Goal: Transaction & Acquisition: Book appointment/travel/reservation

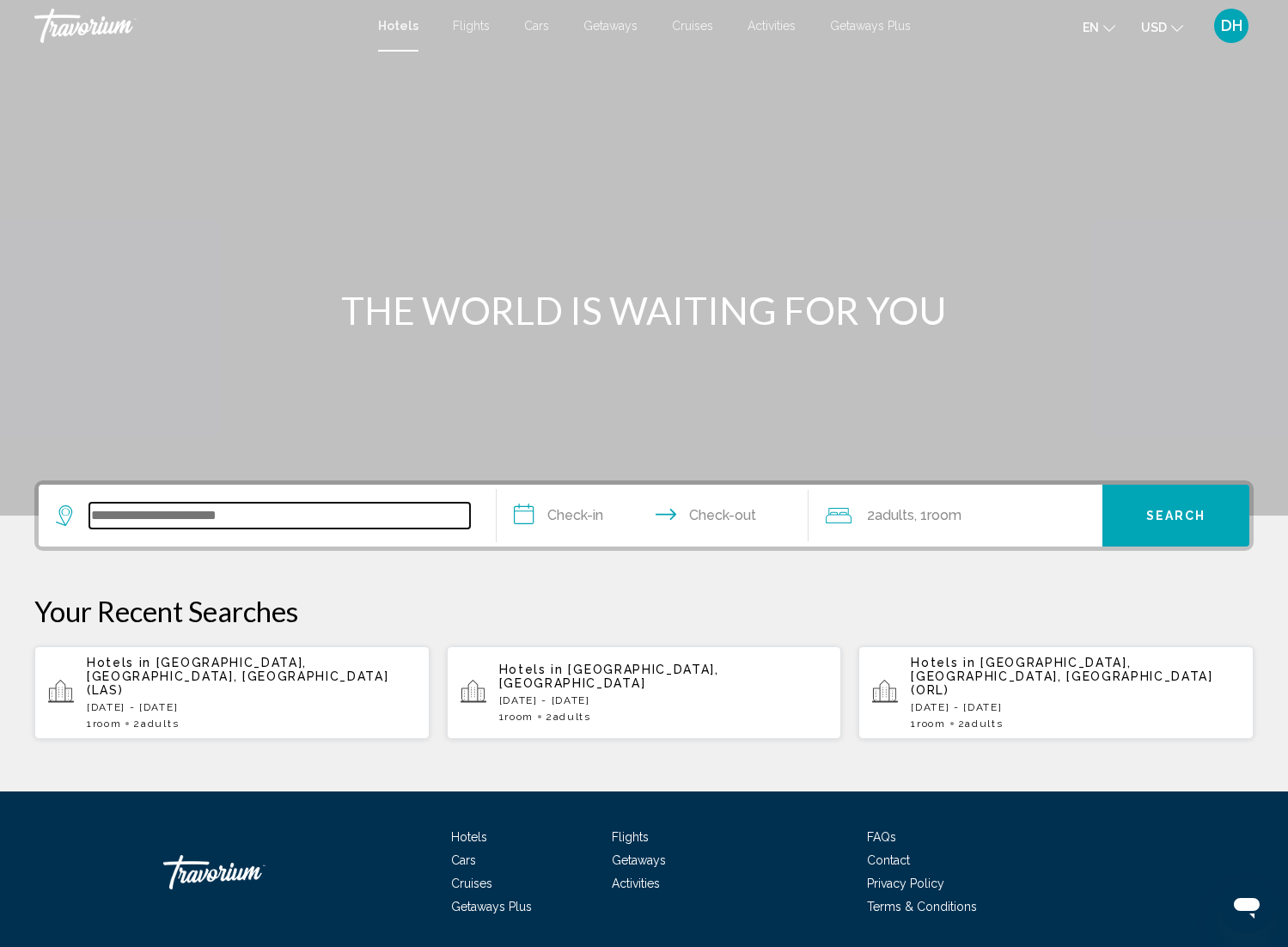
click at [232, 522] on input "Search widget" at bounding box center [279, 515] width 381 height 26
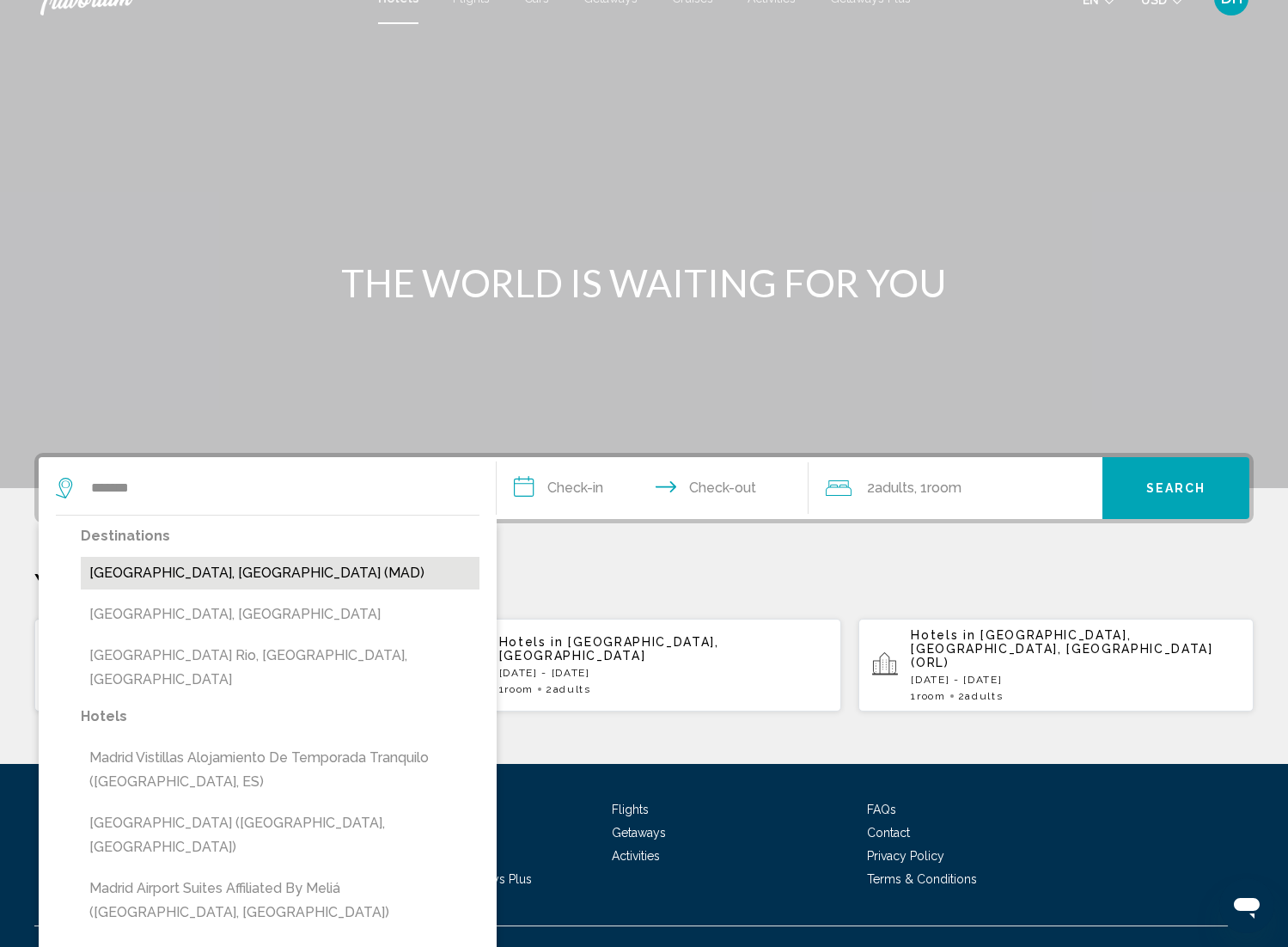
click at [225, 573] on button "[GEOGRAPHIC_DATA], [GEOGRAPHIC_DATA] (MAD)" at bounding box center [280, 573] width 399 height 32
type input "**********"
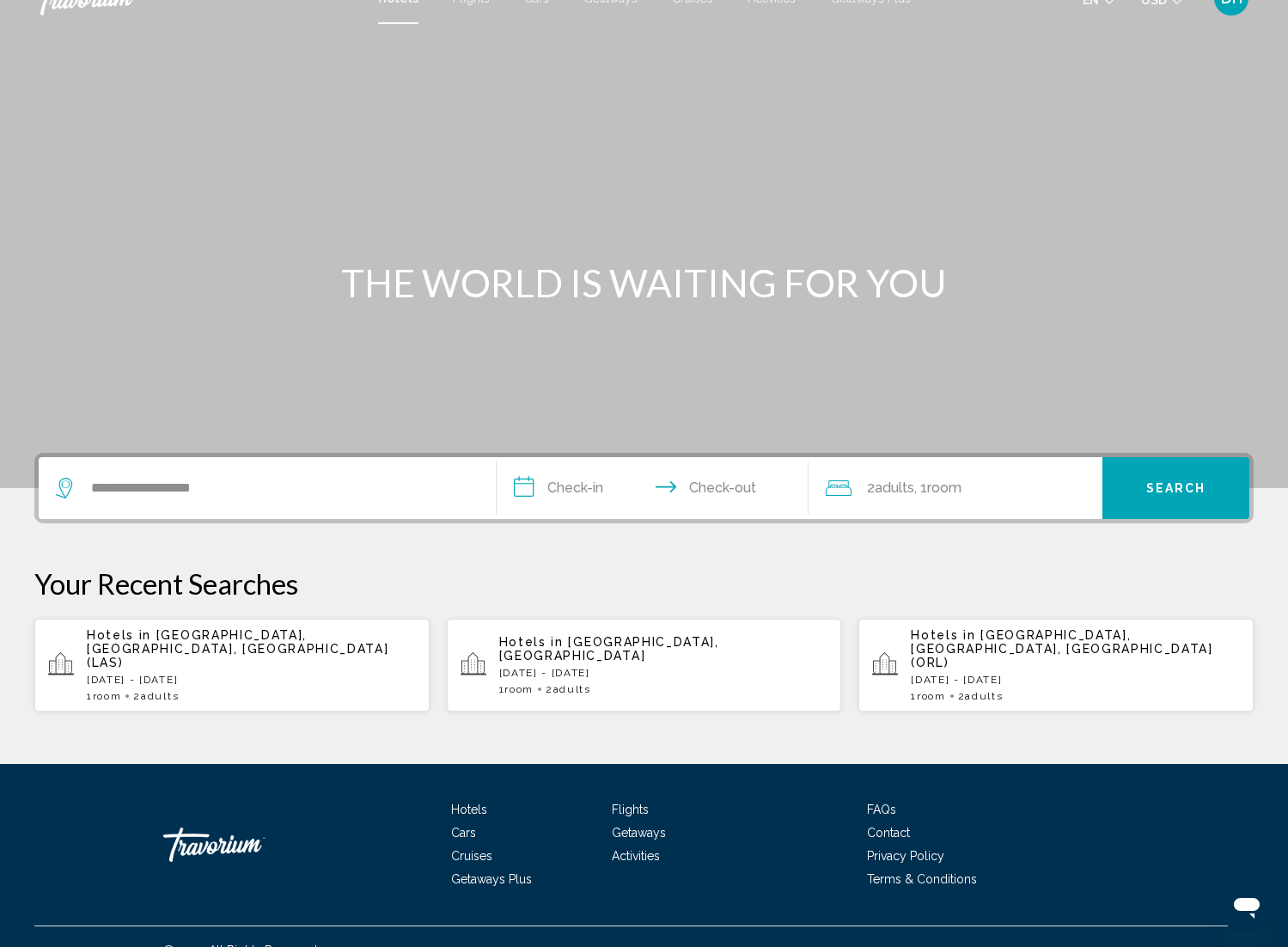
click at [571, 481] on input "**********" at bounding box center [655, 491] width 318 height 67
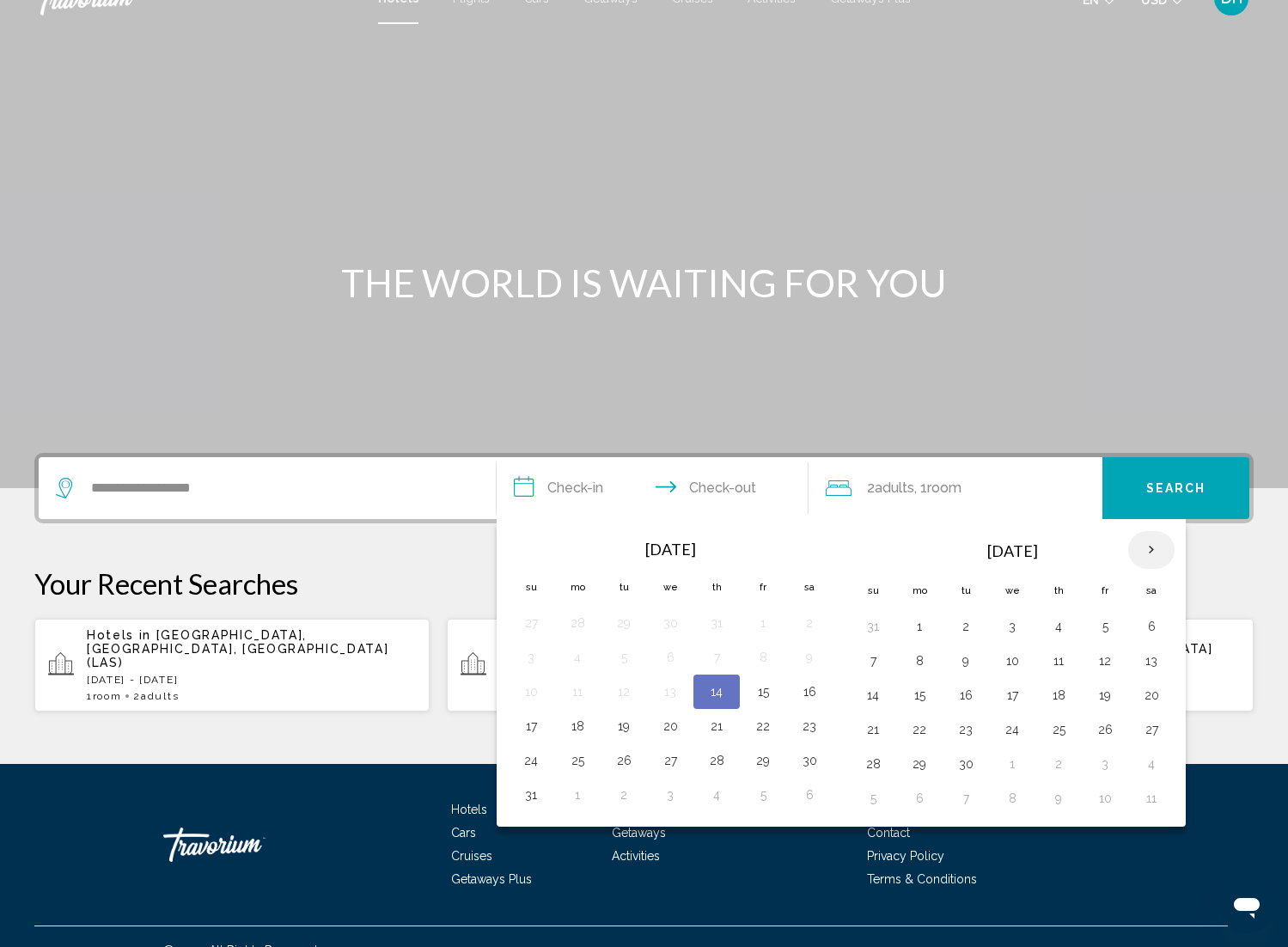
click at [1154, 548] on th "Next month" at bounding box center [1151, 550] width 47 height 38
click at [1008, 696] on button "17" at bounding box center [1012, 695] width 28 height 24
click at [873, 724] on button "21" at bounding box center [872, 729] width 28 height 24
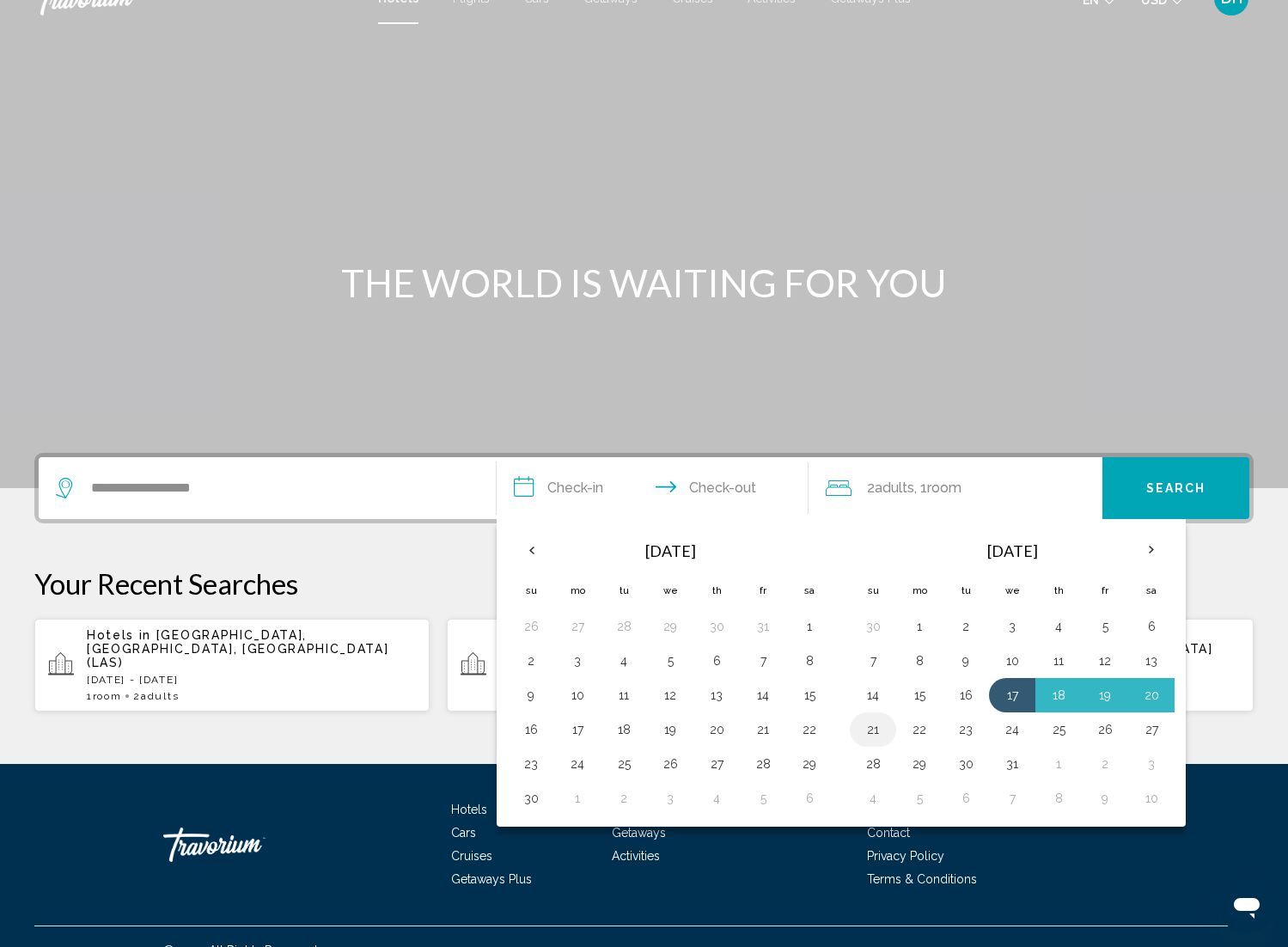
type input "**********"
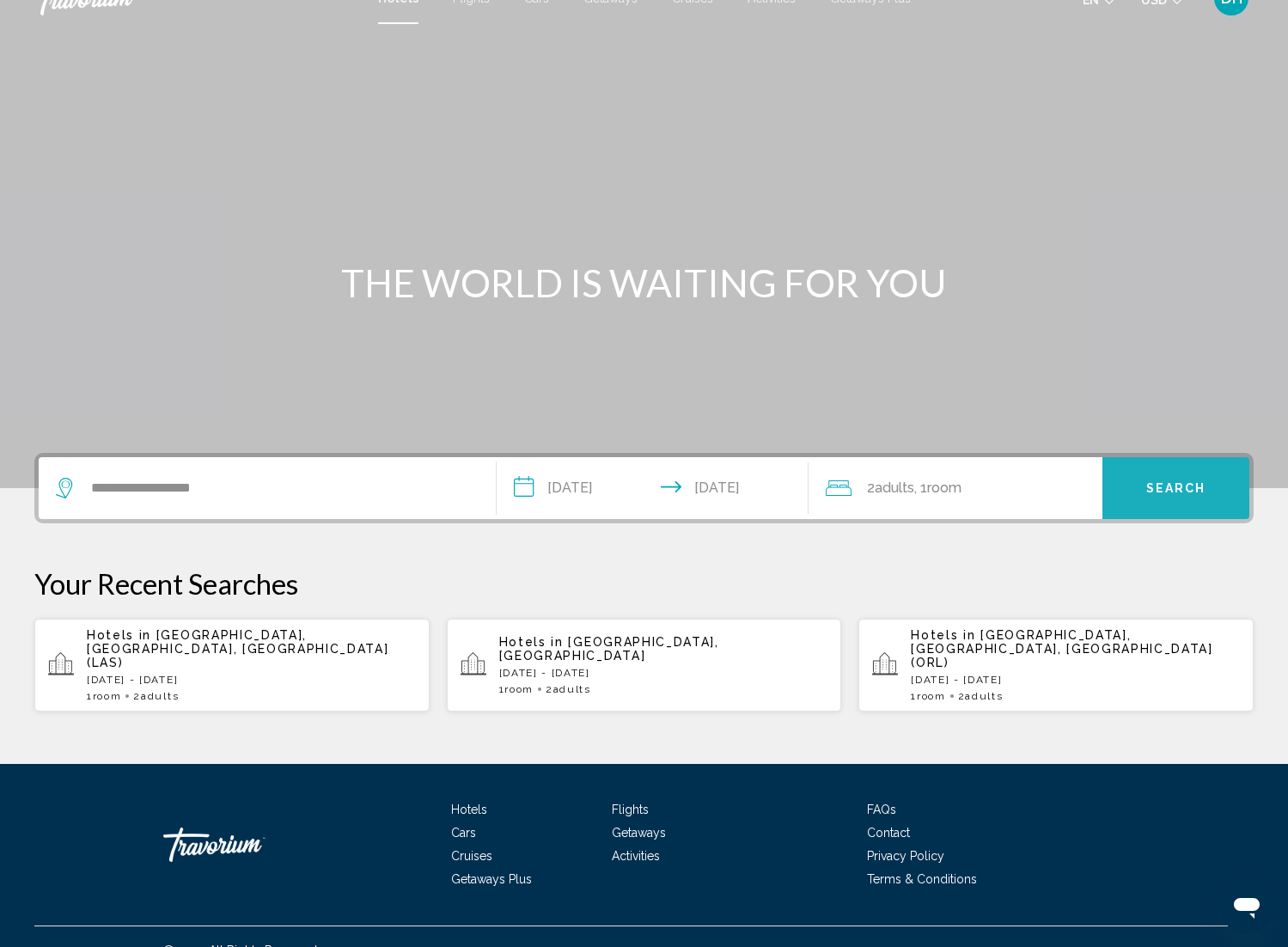
click at [1190, 494] on span "Search" at bounding box center [1176, 489] width 60 height 13
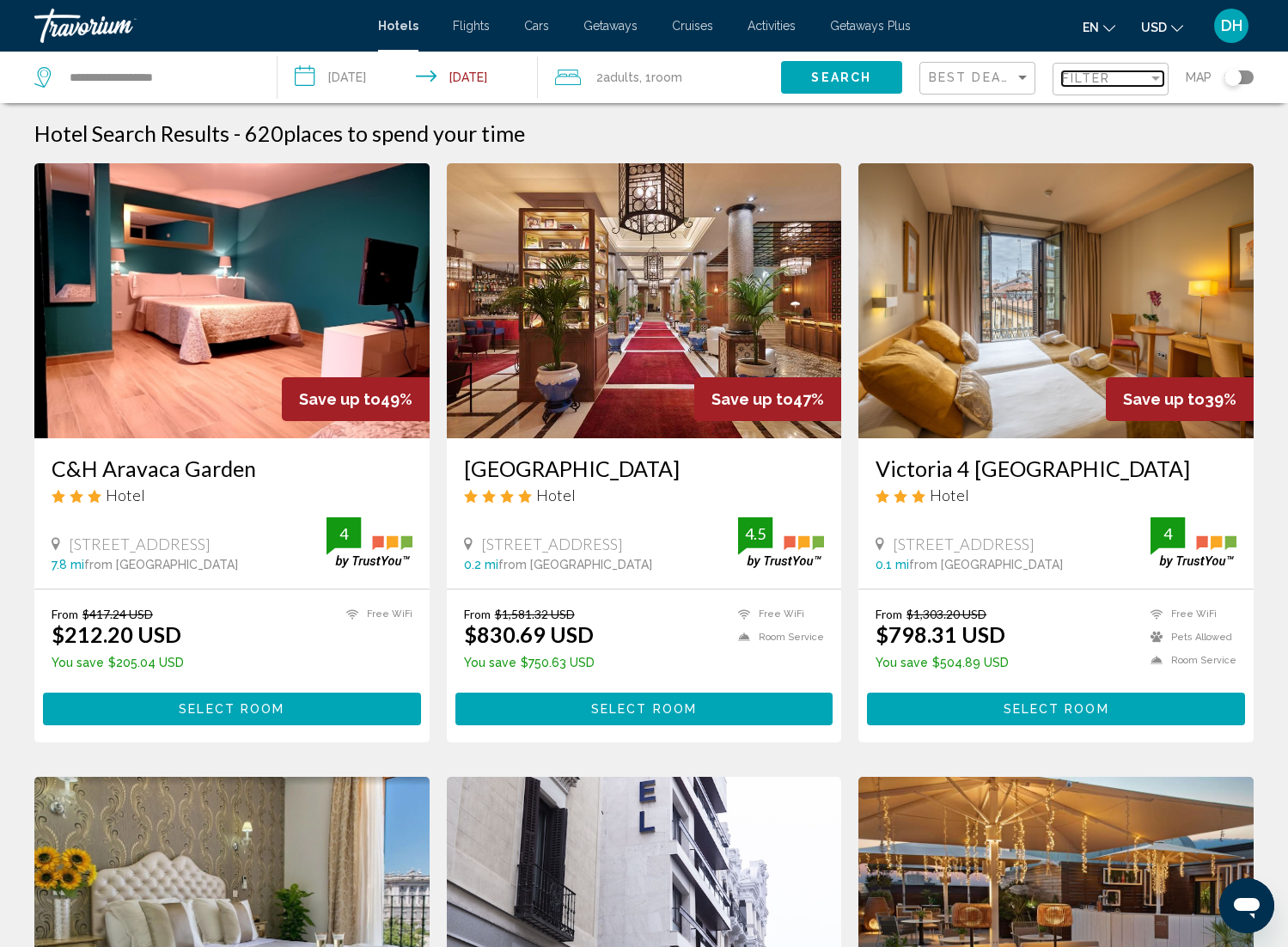
click at [1129, 83] on div "Filter" at bounding box center [1105, 78] width 86 height 13
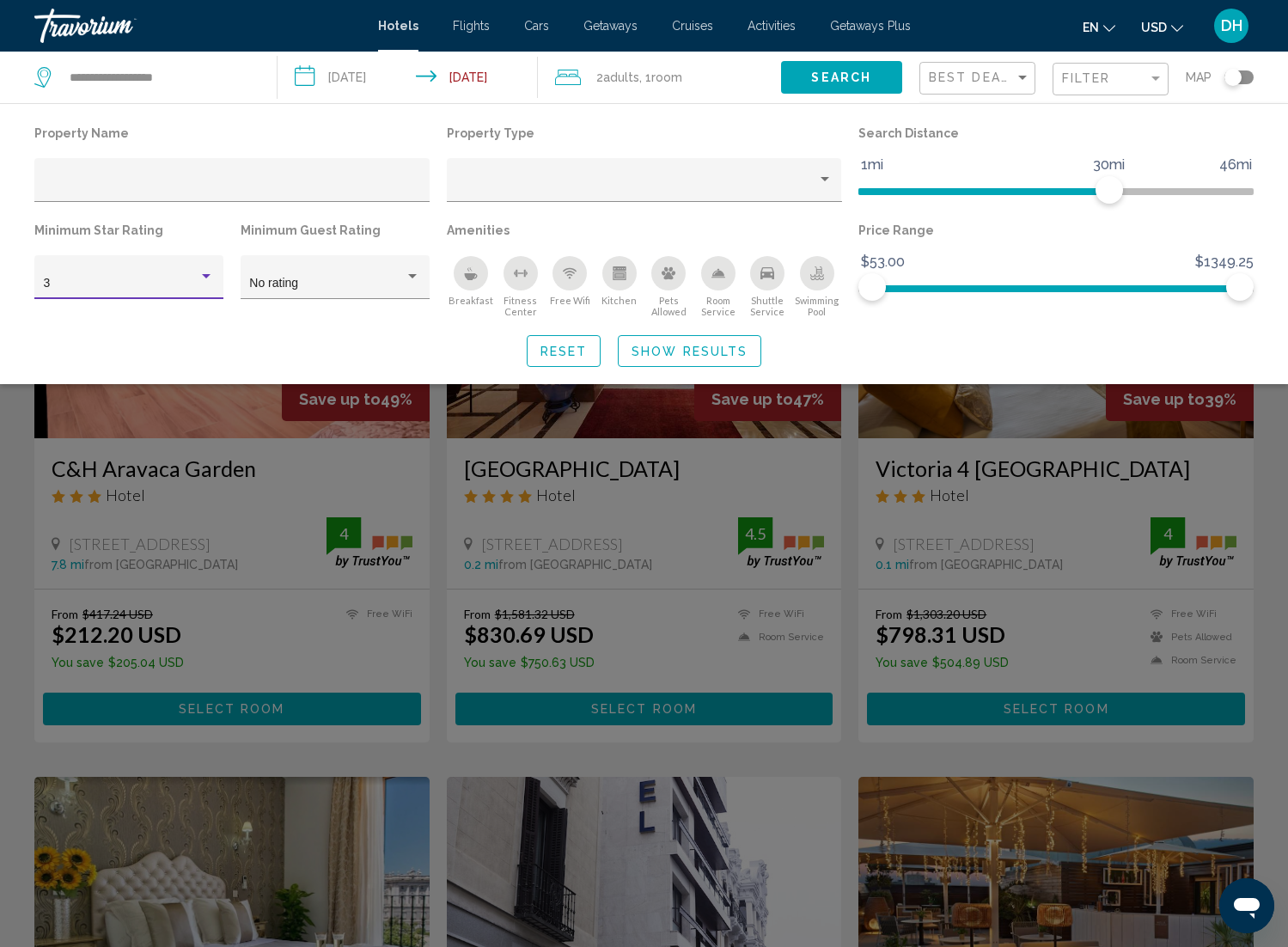
click at [192, 278] on div "3" at bounding box center [121, 284] width 156 height 13
click at [171, 348] on span "5" at bounding box center [129, 356] width 171 height 36
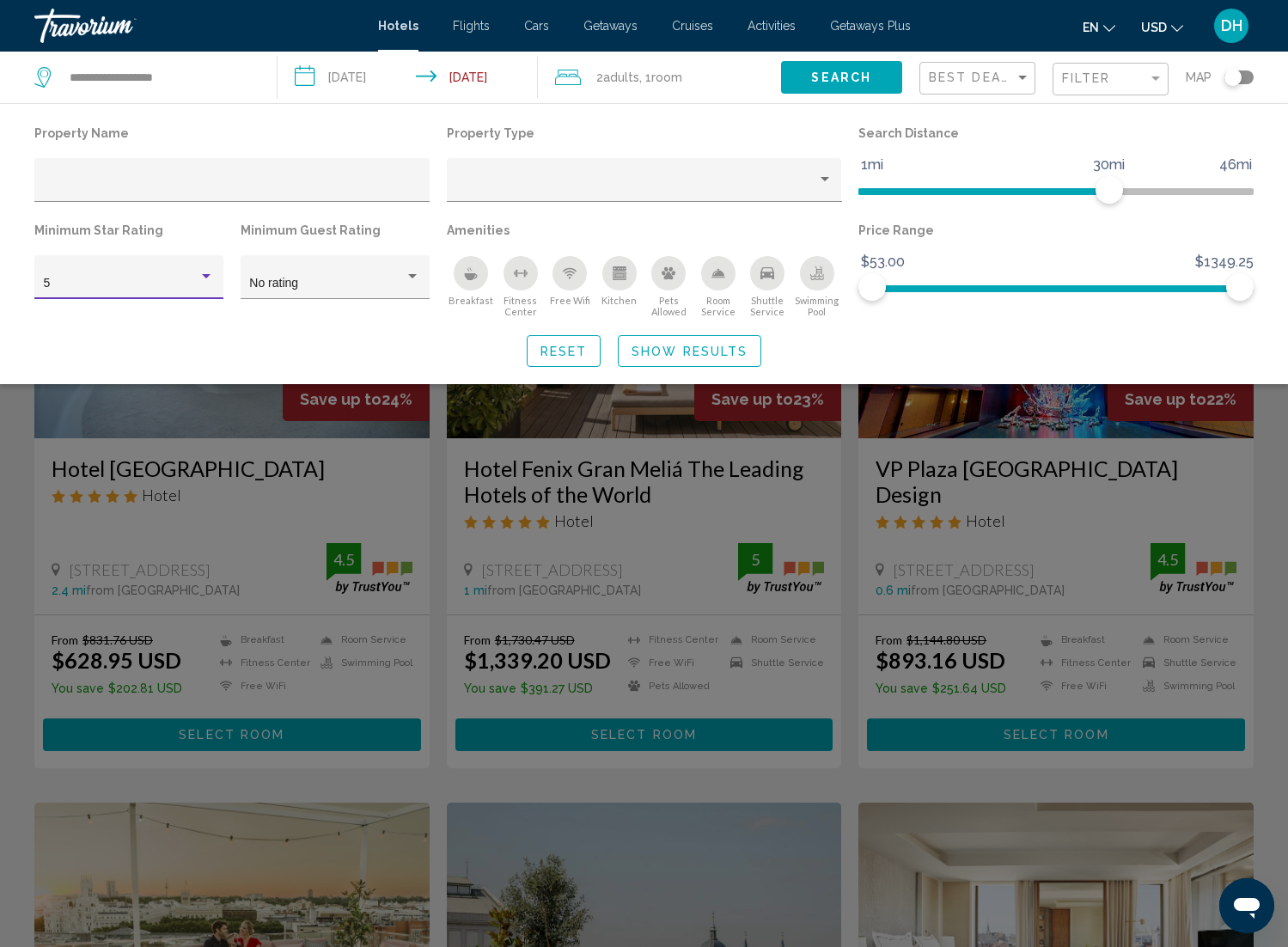
click at [1266, 397] on div "Search widget" at bounding box center [644, 603] width 1288 height 689
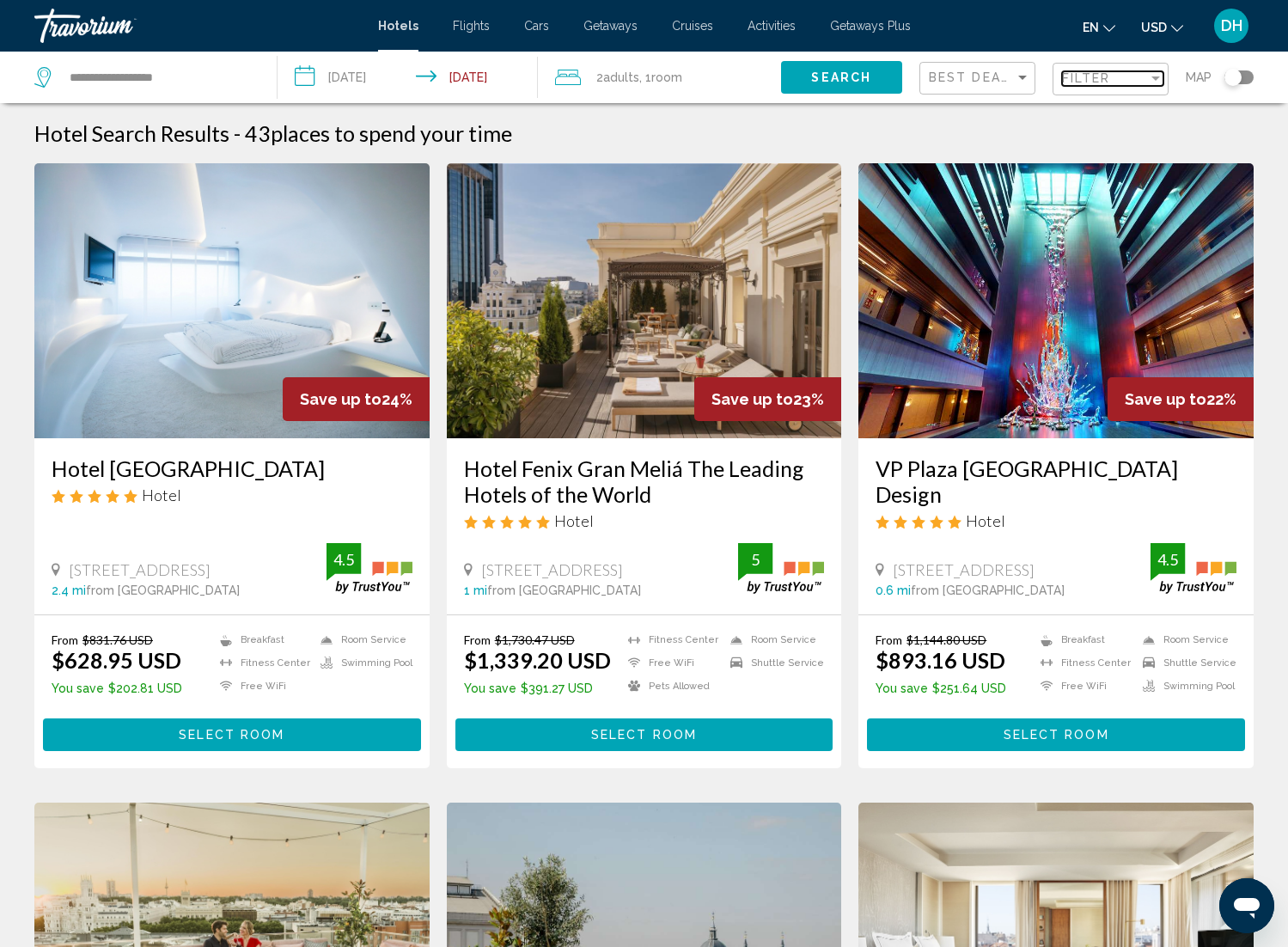
click at [1097, 77] on span "Filter" at bounding box center [1087, 78] width 49 height 13
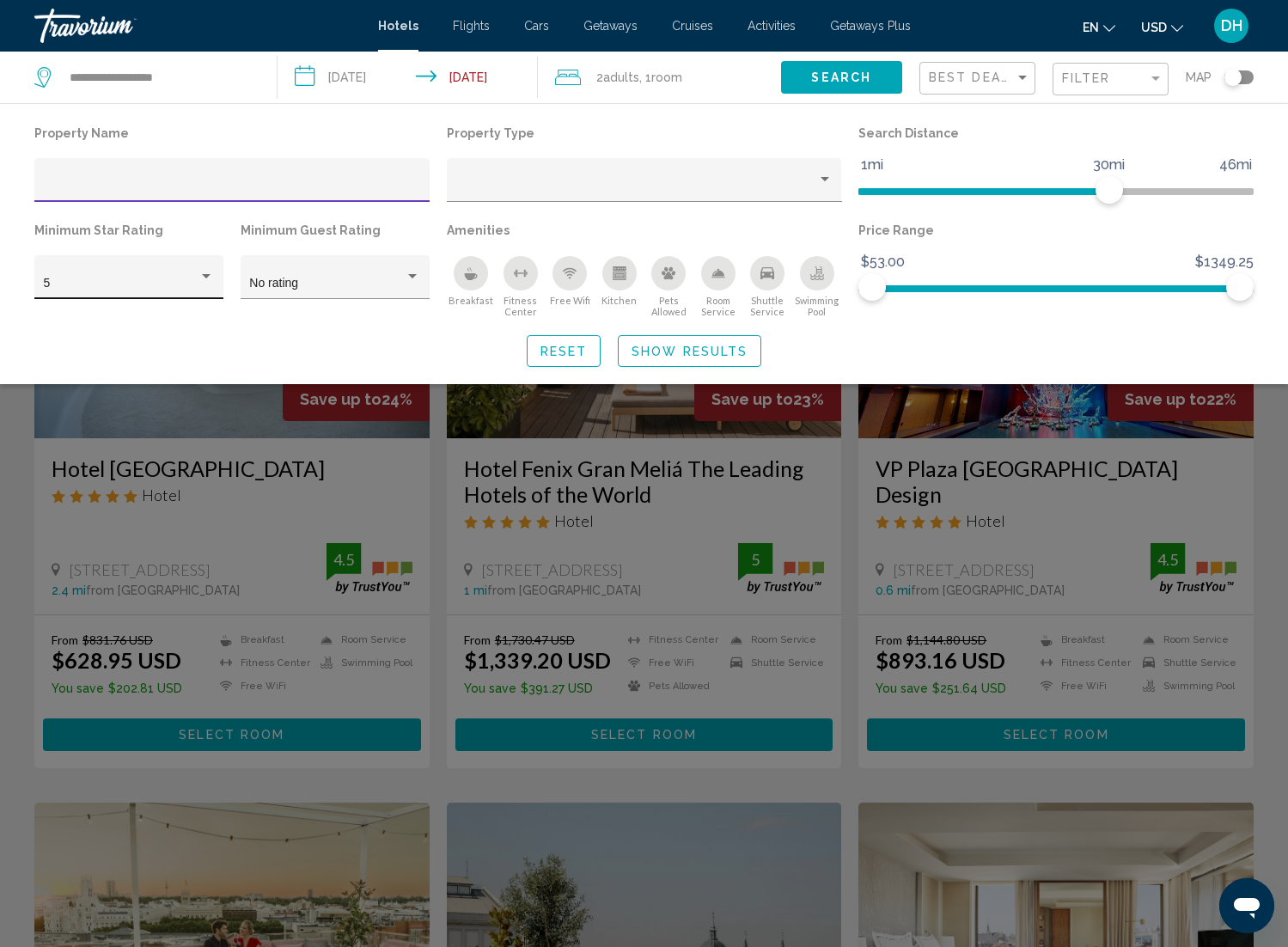
click at [150, 284] on div "5" at bounding box center [121, 284] width 156 height 13
click at [151, 260] on span "4" at bounding box center [129, 248] width 171 height 36
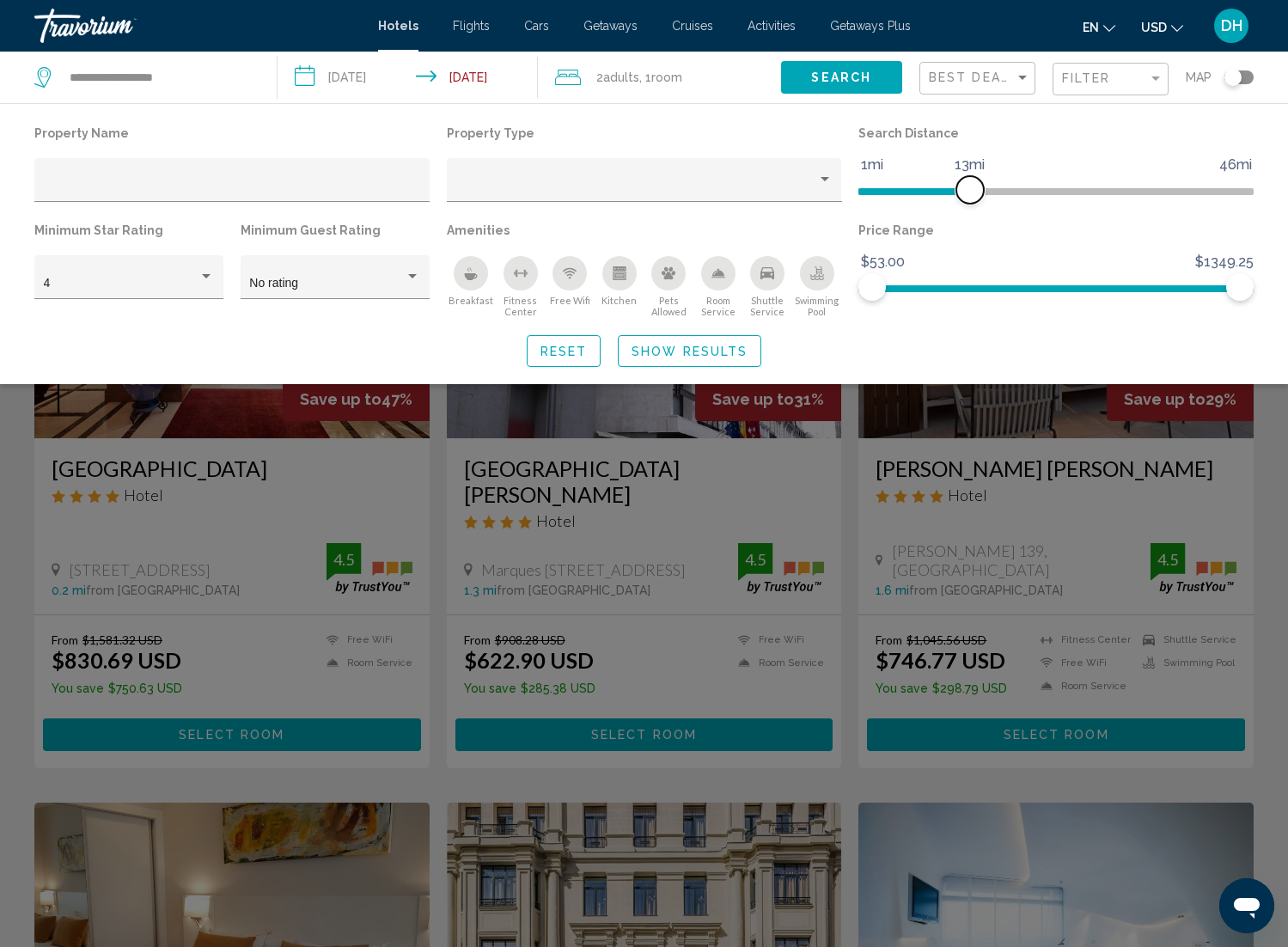
drag, startPoint x: 1104, startPoint y: 202, endPoint x: 970, endPoint y: 200, distance: 134.0
click at [969, 200] on span "Hotel Filters" at bounding box center [970, 190] width 28 height 28
click at [989, 70] on span "Best Deals" at bounding box center [974, 77] width 90 height 13
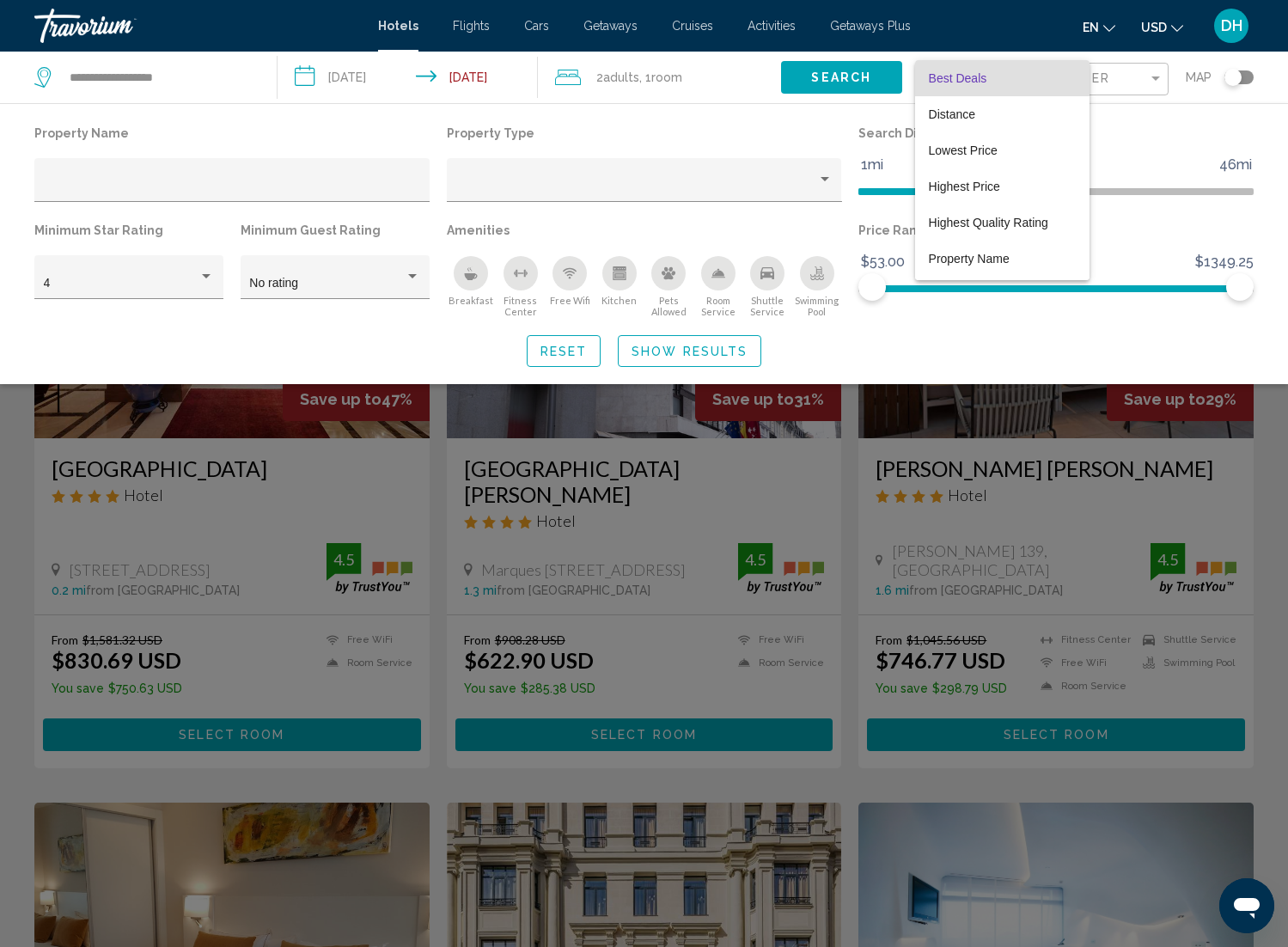
click at [1142, 117] on div at bounding box center [644, 474] width 1288 height 947
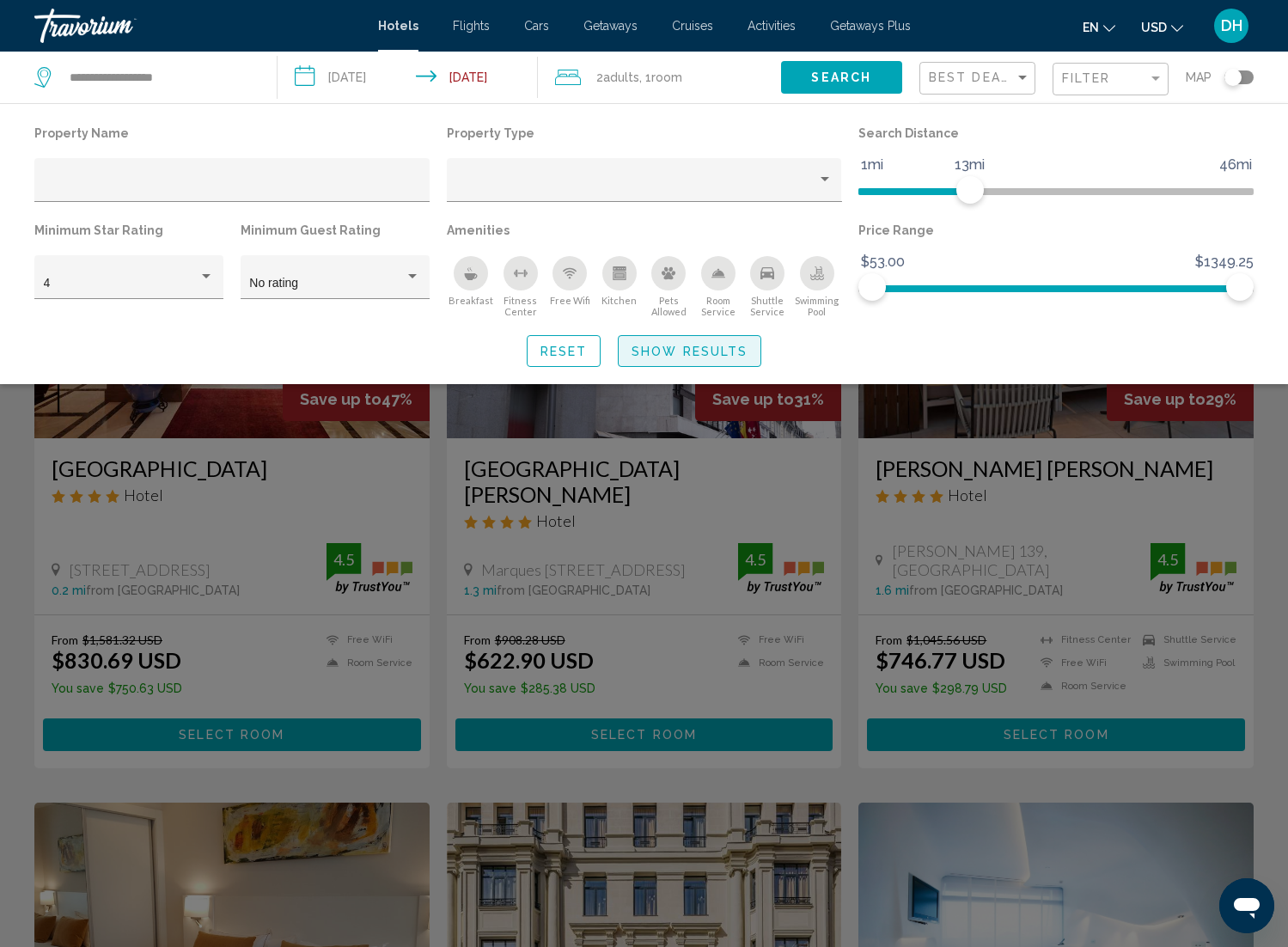
click at [685, 352] on span "Show Results" at bounding box center [689, 351] width 116 height 13
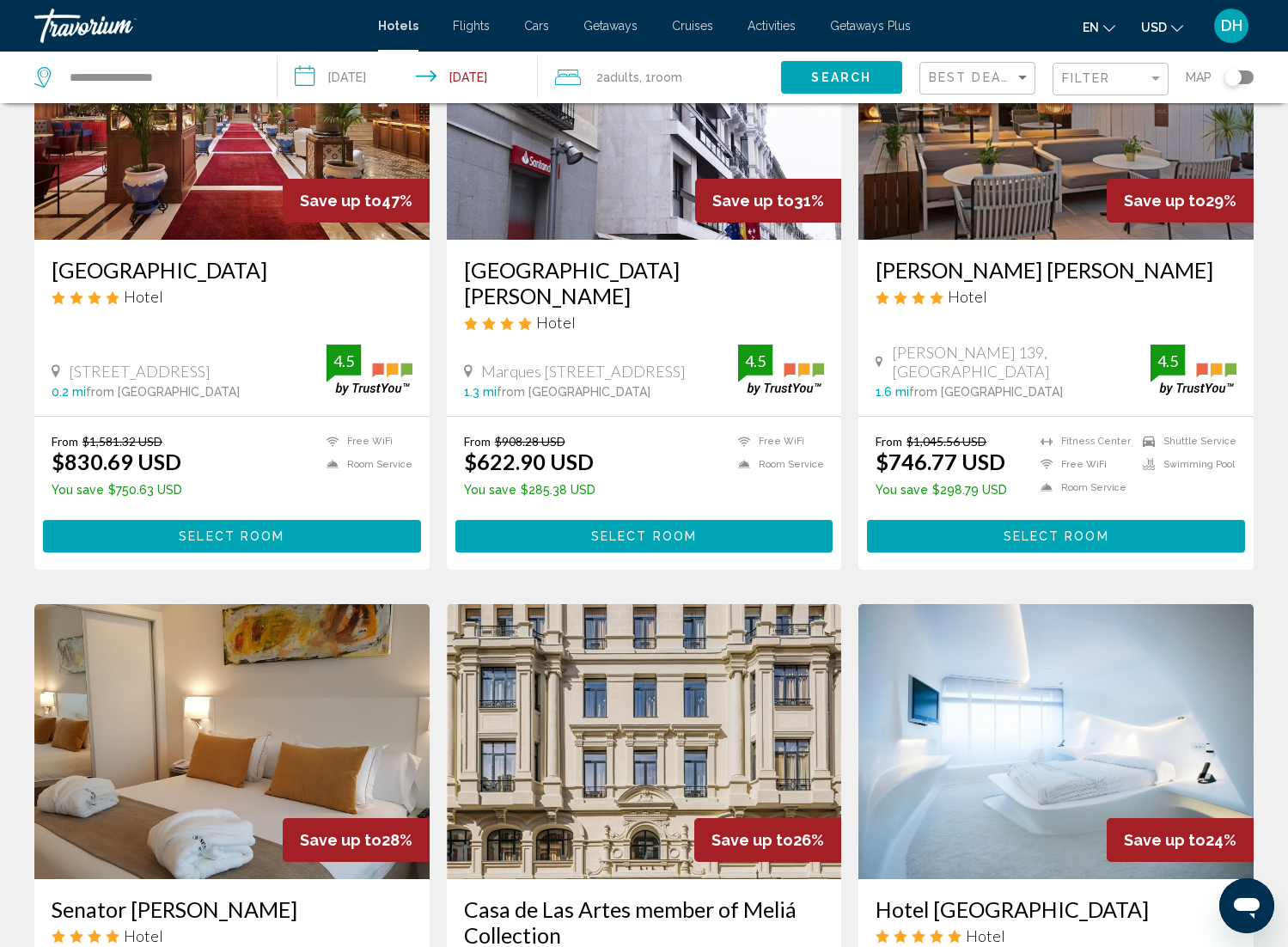
scroll to position [113, 0]
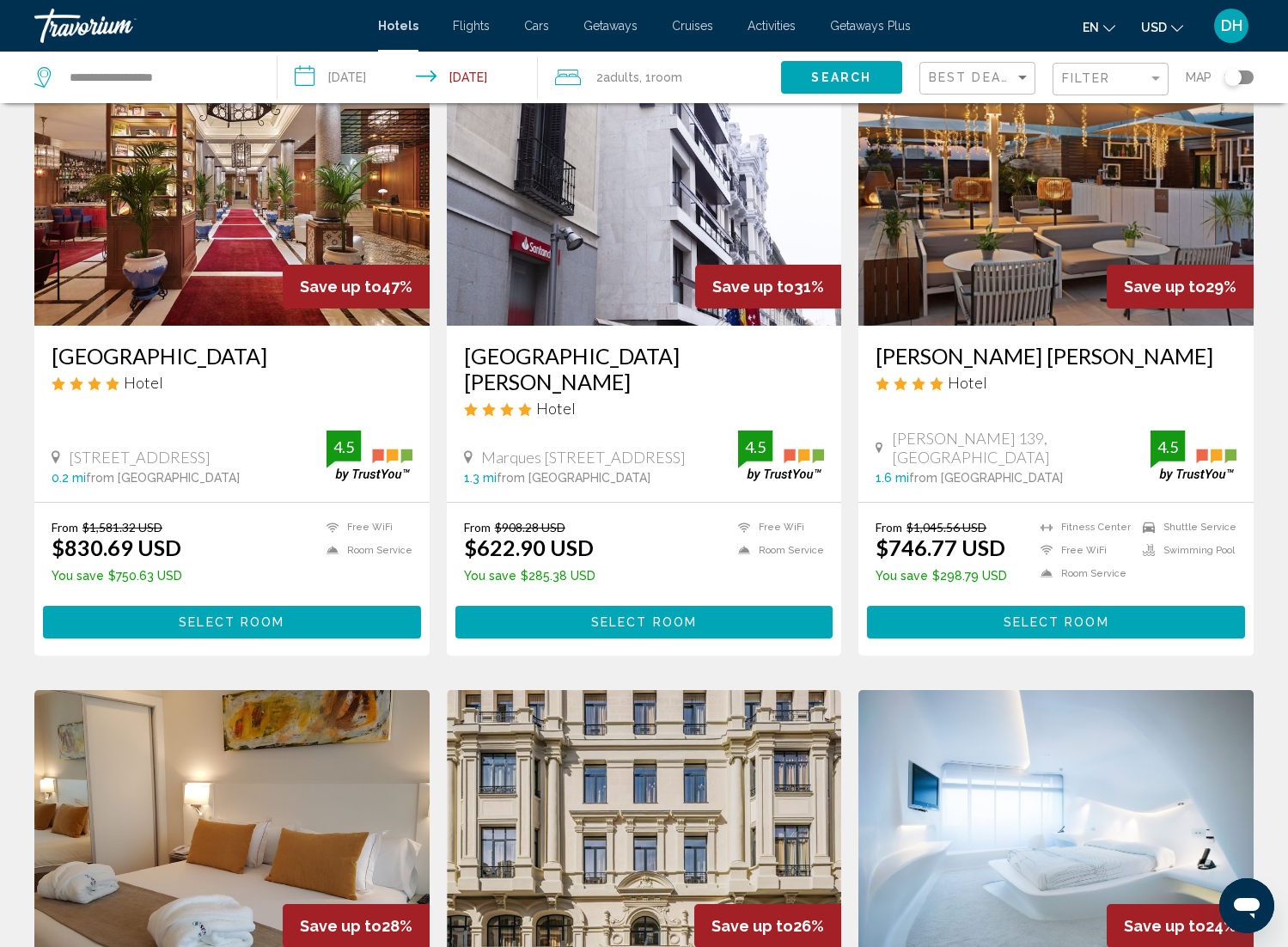
click at [1076, 616] on span "Select Room" at bounding box center [1056, 622] width 105 height 13
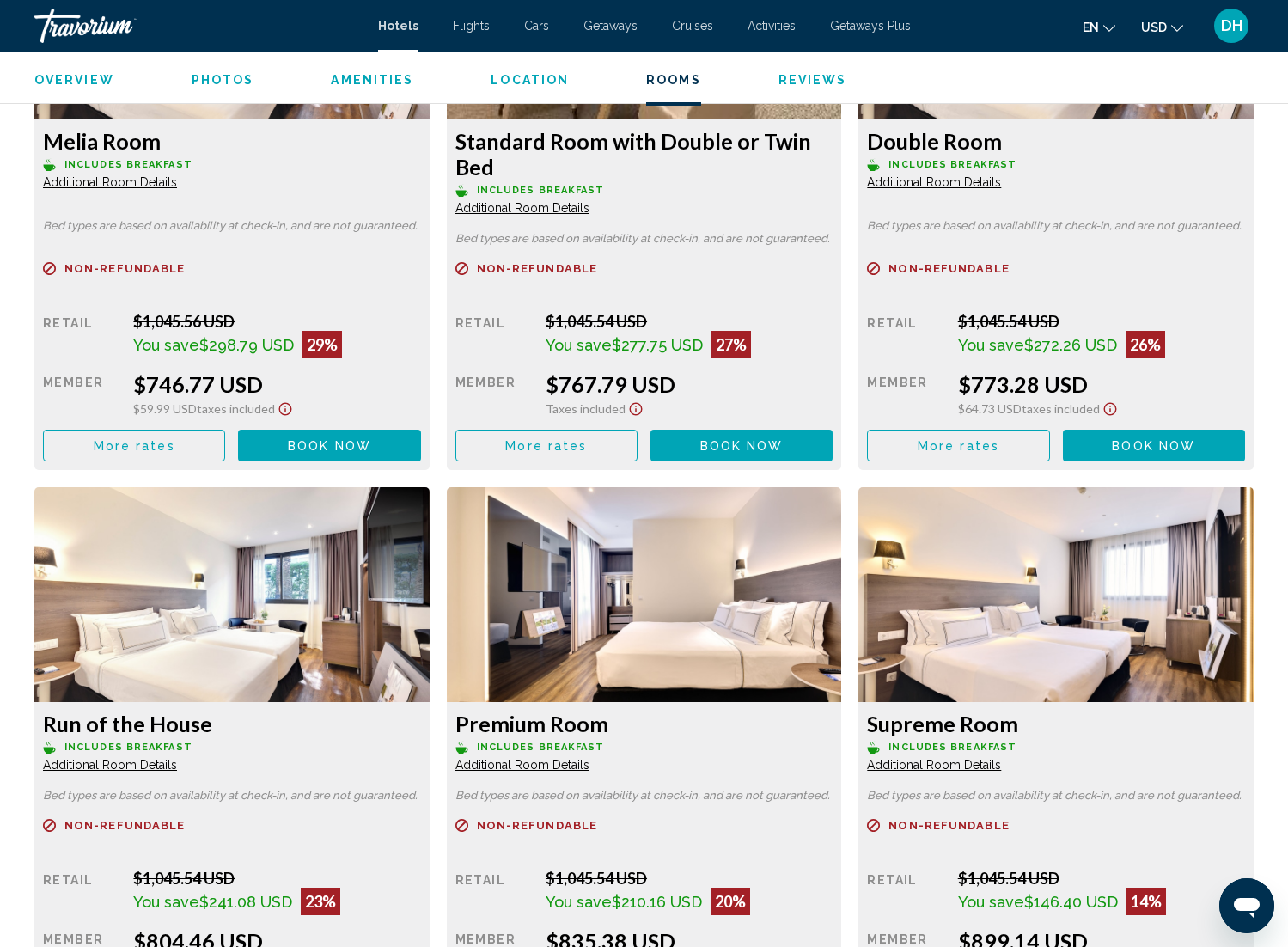
scroll to position [2541, 0]
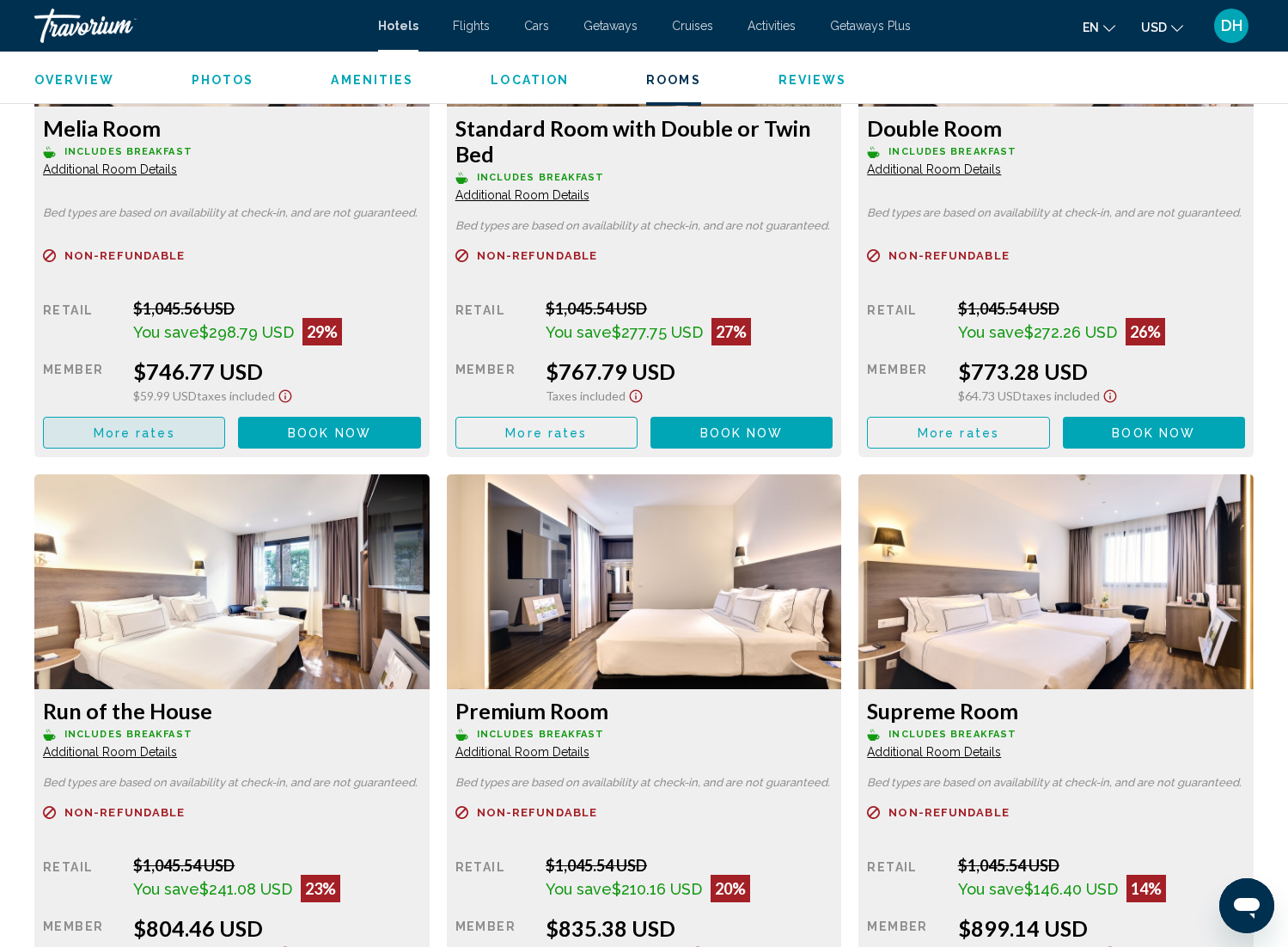
click at [168, 429] on span "More rates" at bounding box center [135, 433] width 82 height 13
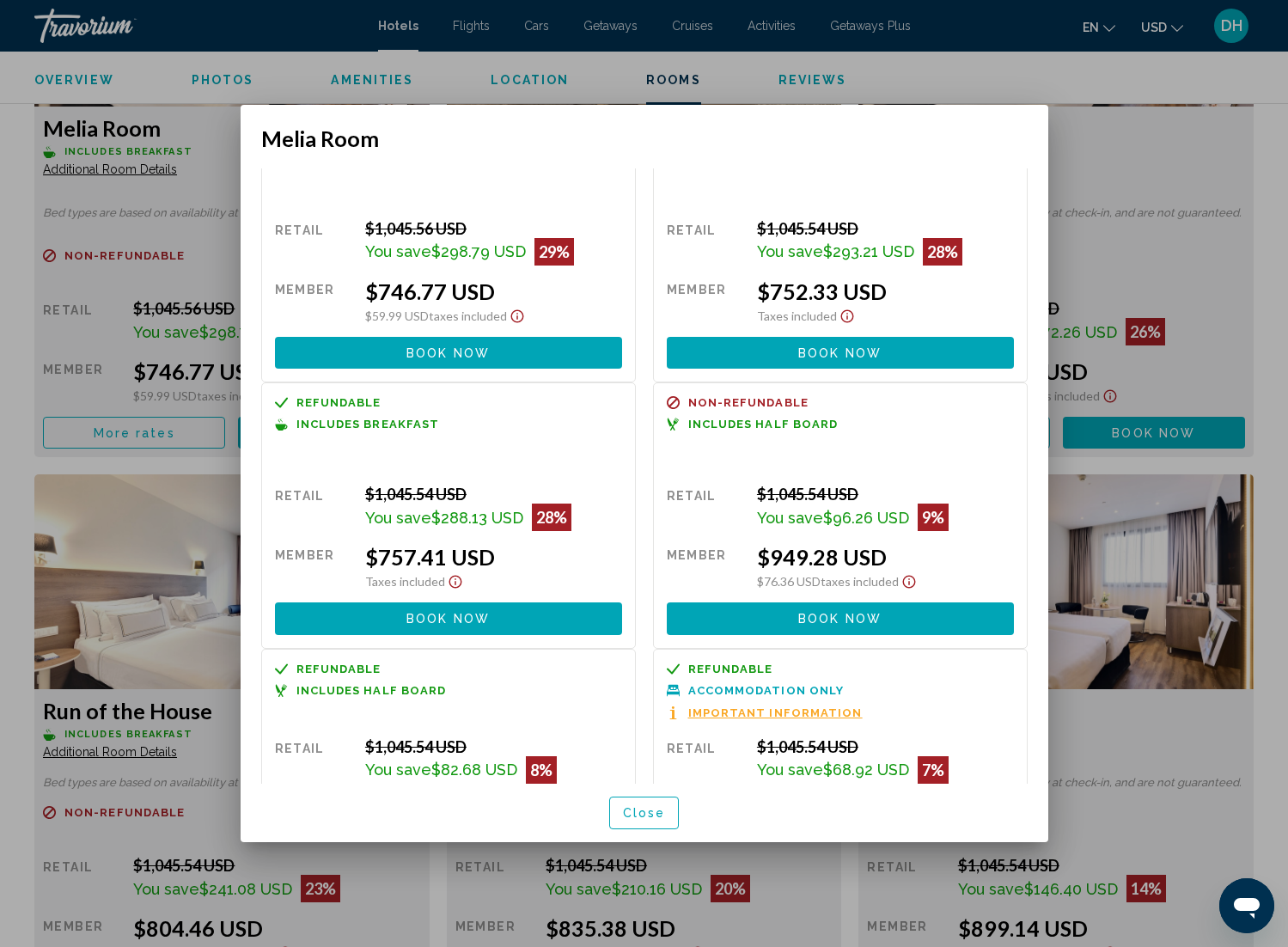
scroll to position [18, 0]
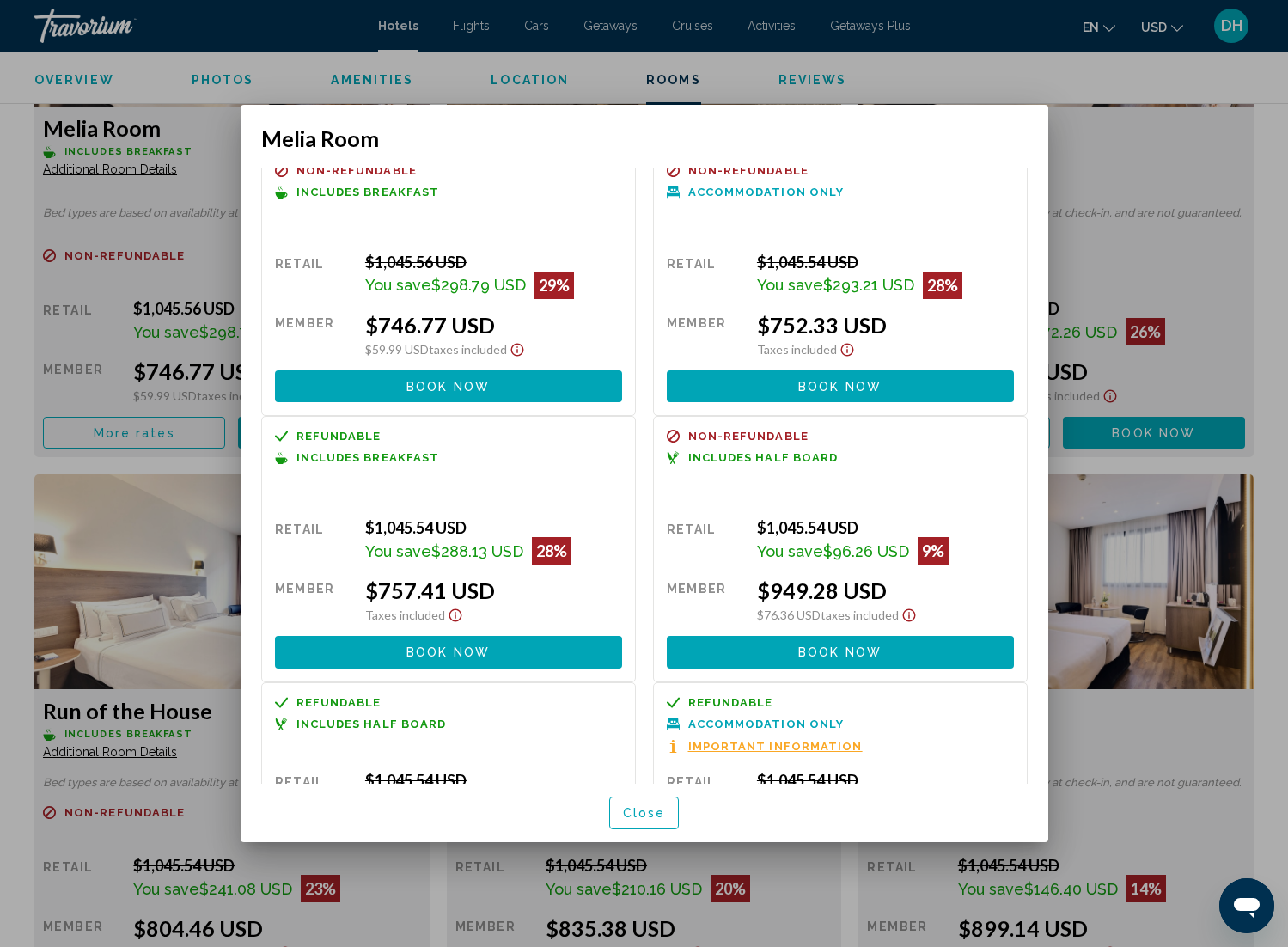
click at [644, 495] on div "Refundable Non-refundable Non-refundable Includes Half Board Retail $1,045.54 U…" at bounding box center [840, 548] width 392 height 266
click at [403, 458] on span "Includes Breakfast" at bounding box center [367, 457] width 143 height 11
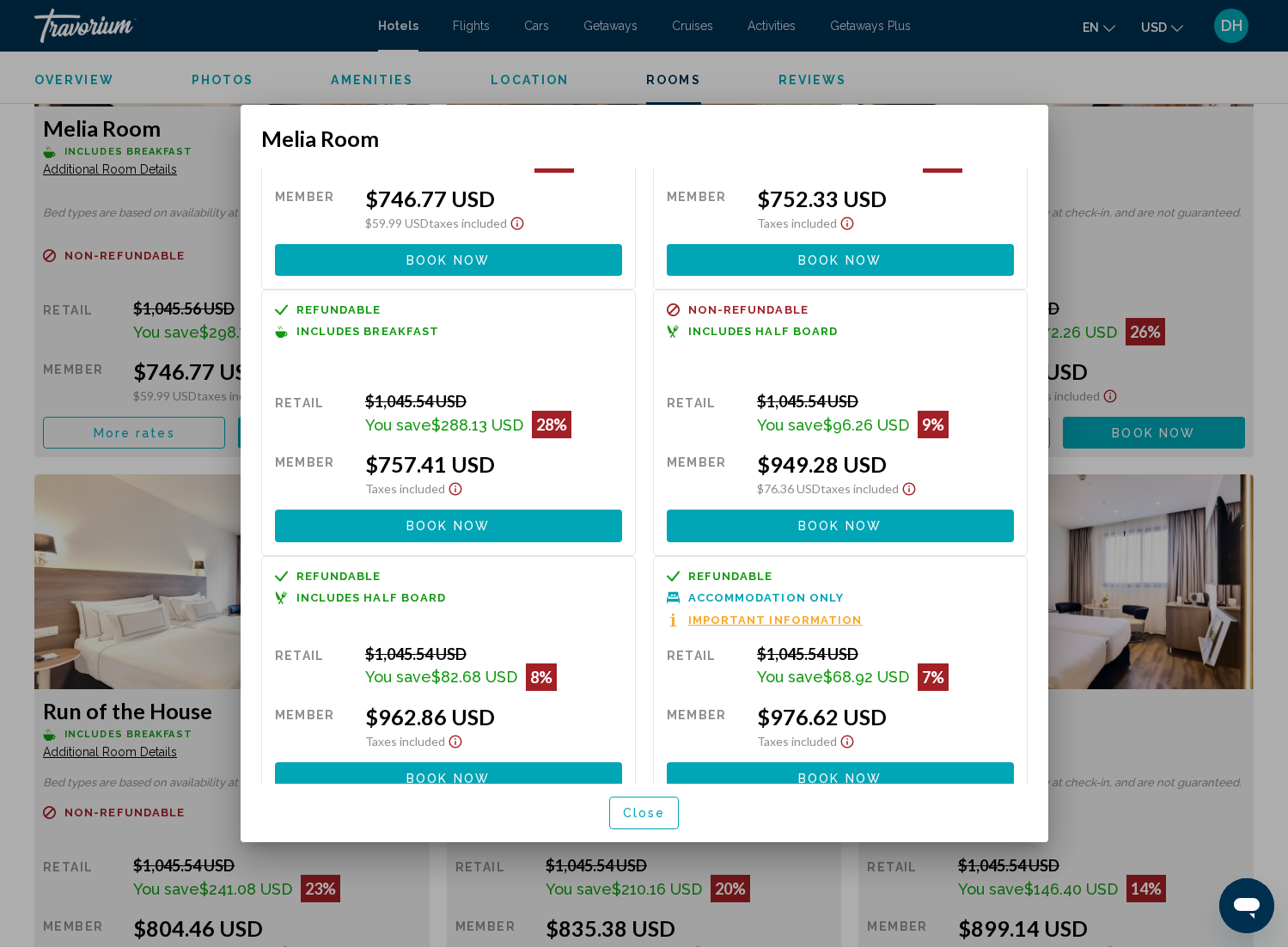
scroll to position [168, 0]
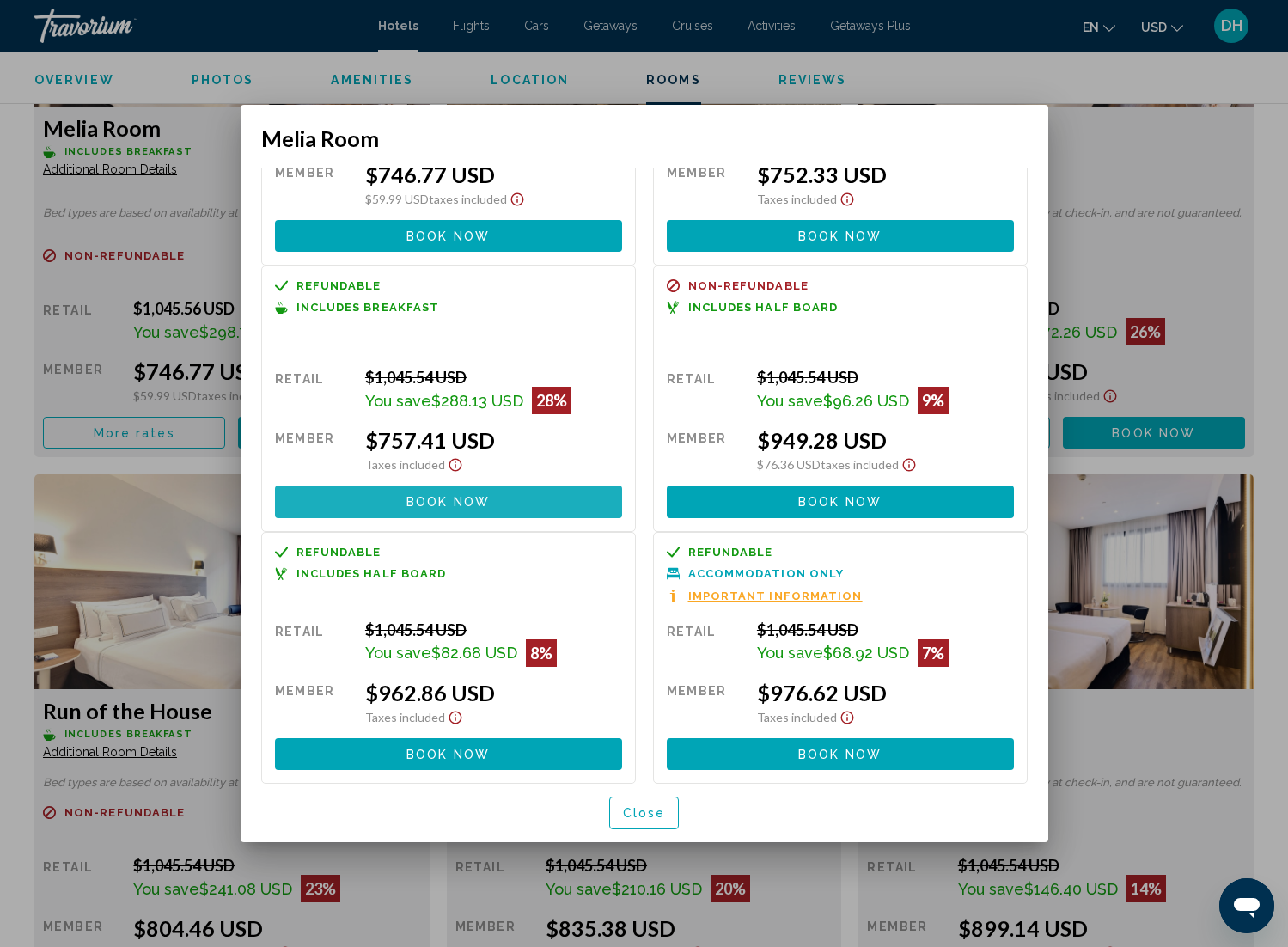
click at [410, 495] on span "Book now" at bounding box center [448, 502] width 84 height 13
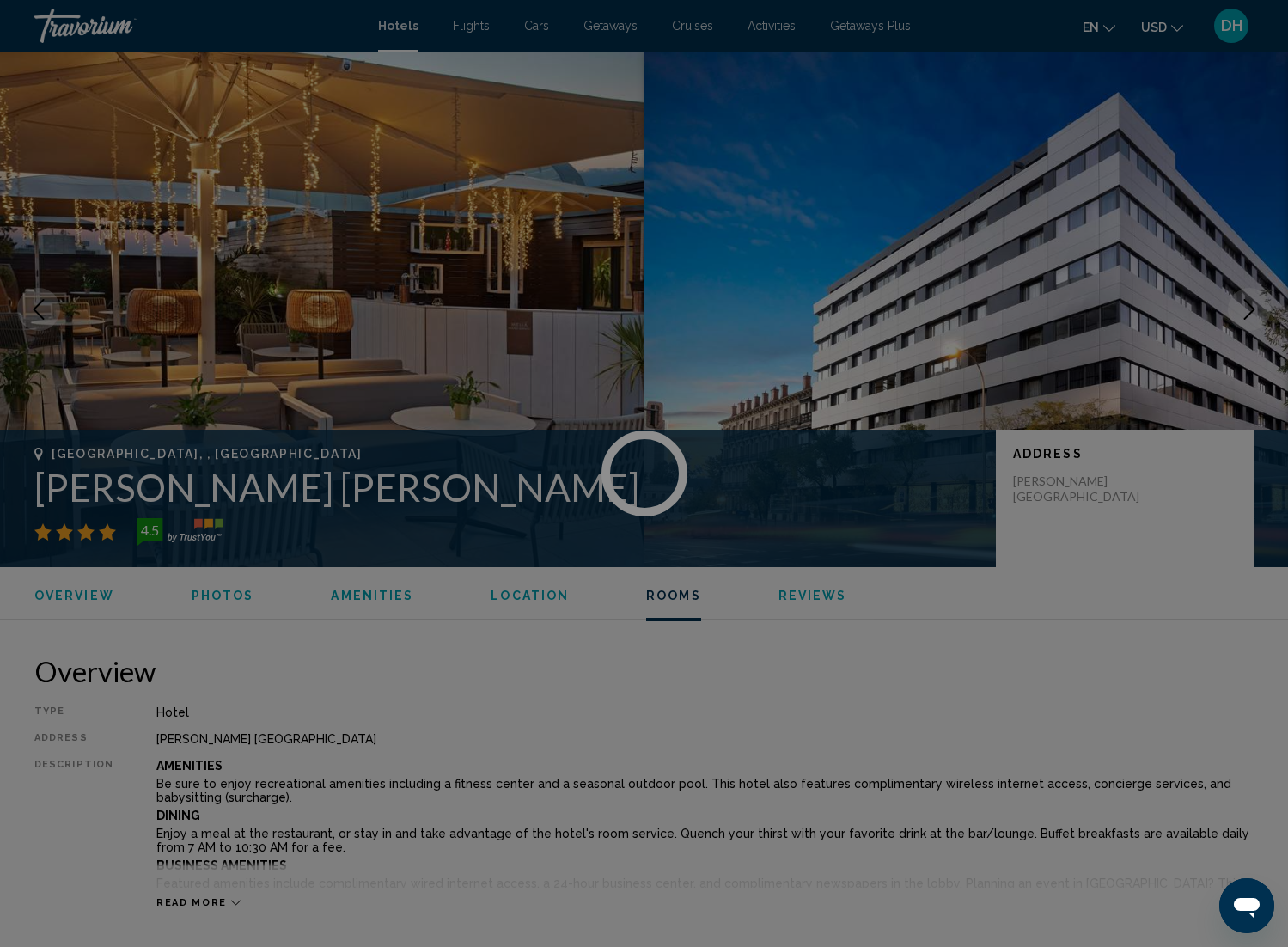
scroll to position [2541, 0]
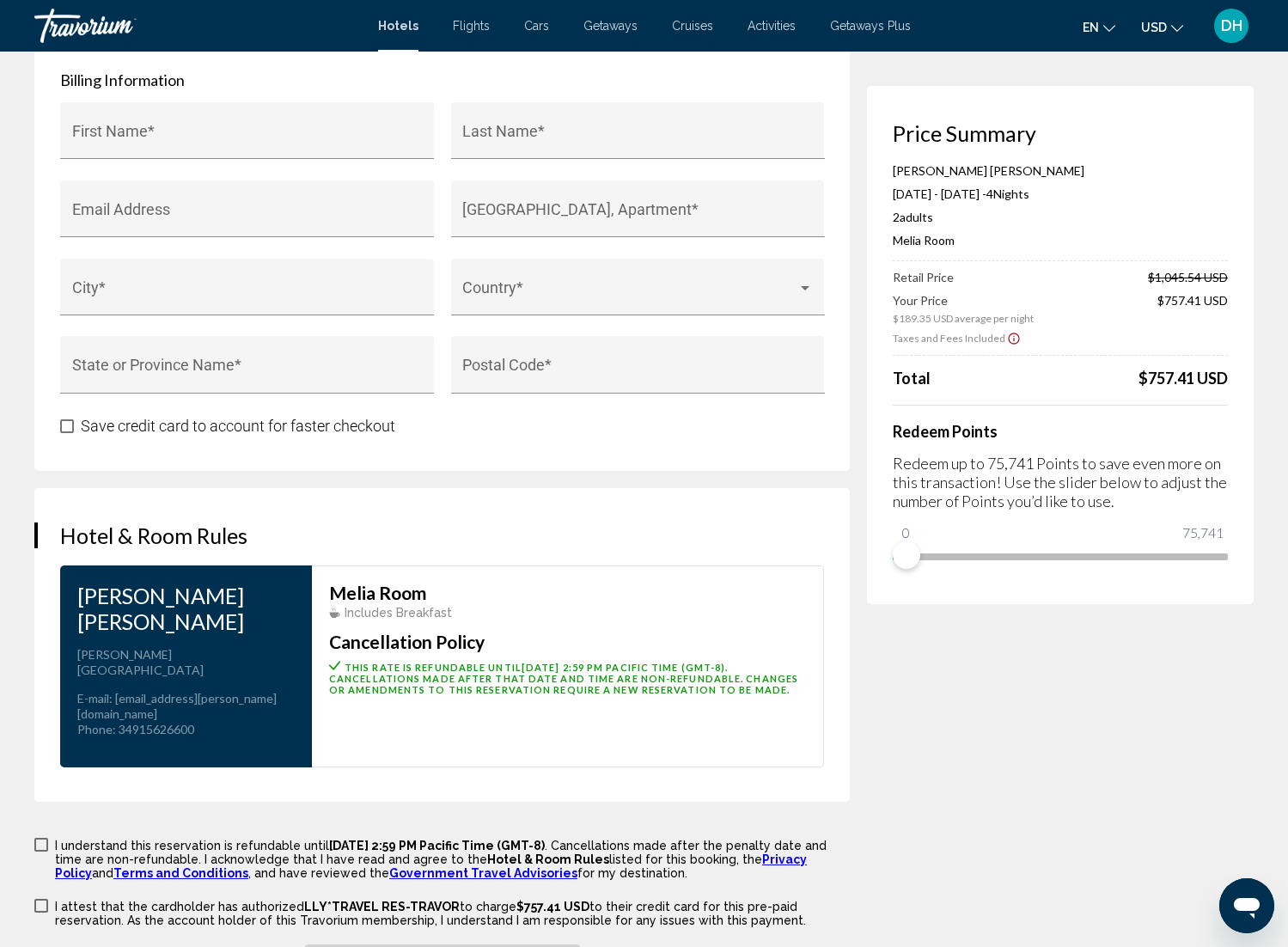
scroll to position [2094, 0]
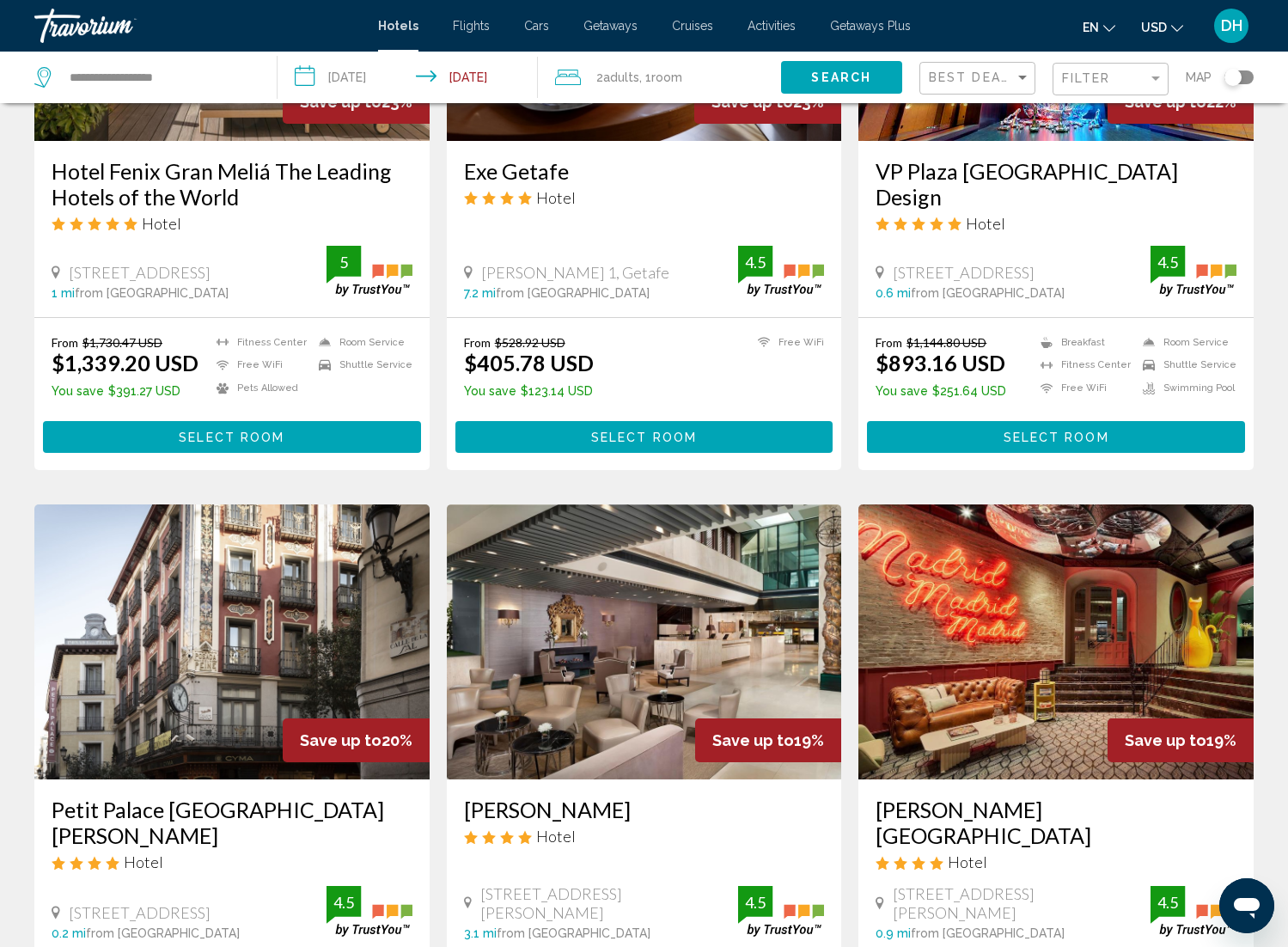
scroll to position [1557, 0]
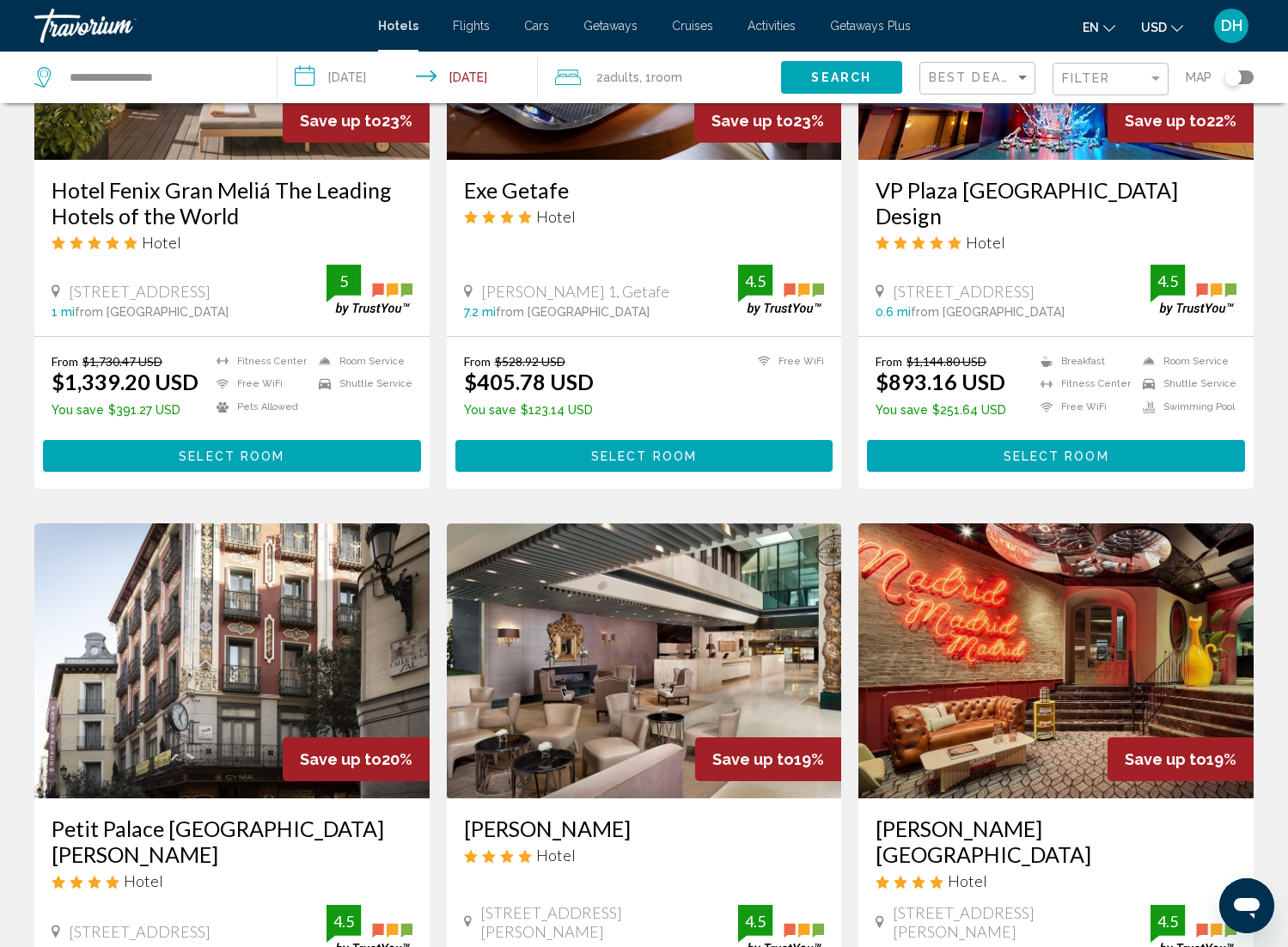
click at [992, 440] on button "Select Room" at bounding box center [1056, 456] width 378 height 32
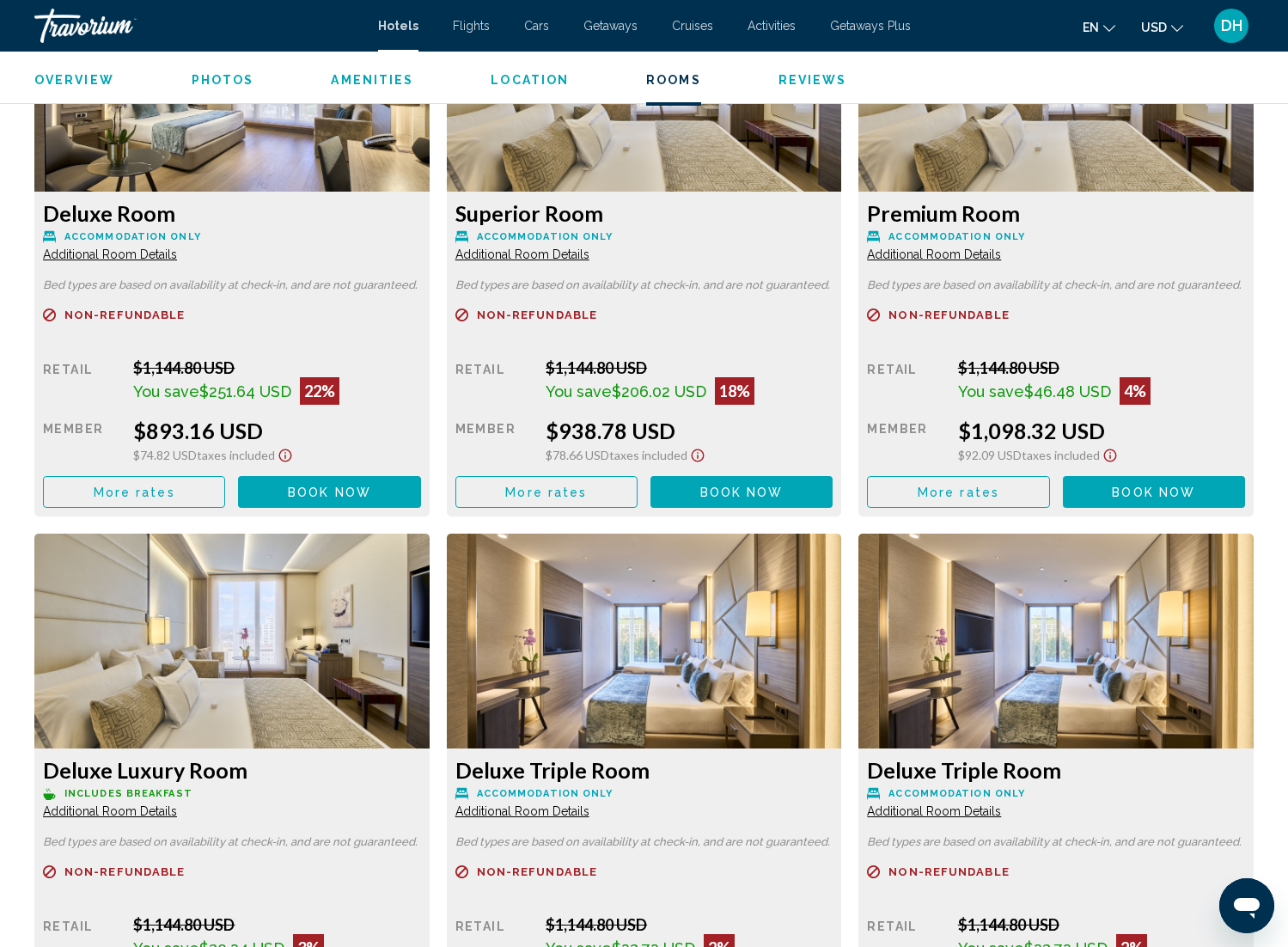
scroll to position [2454, 0]
